Goal: Task Accomplishment & Management: Manage account settings

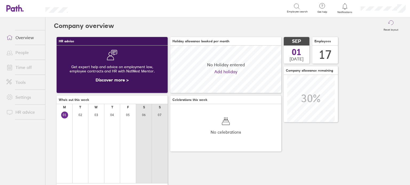
scroll to position [47, 111]
click at [33, 63] on link "Time off" at bounding box center [23, 67] width 43 height 11
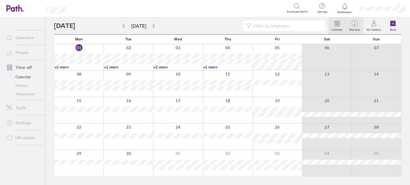
click at [359, 26] on link "2 Requests" at bounding box center [354, 25] width 17 height 17
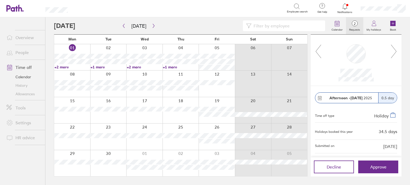
click at [394, 51] on icon at bounding box center [393, 51] width 7 height 14
click at [67, 66] on link "+2 more" at bounding box center [71, 67] width 35 height 5
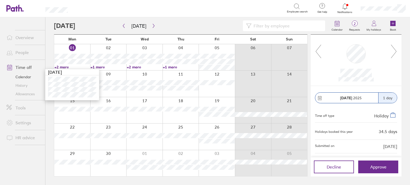
click at [180, 8] on div "Search" at bounding box center [183, 8] width 207 height 8
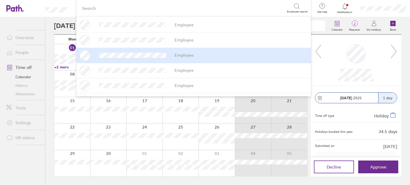
click at [38, 159] on ul "Overview People Time off Calendar History Allowances Tools Settings HR advice" at bounding box center [22, 92] width 45 height 150
